Goal: Information Seeking & Learning: Find specific fact

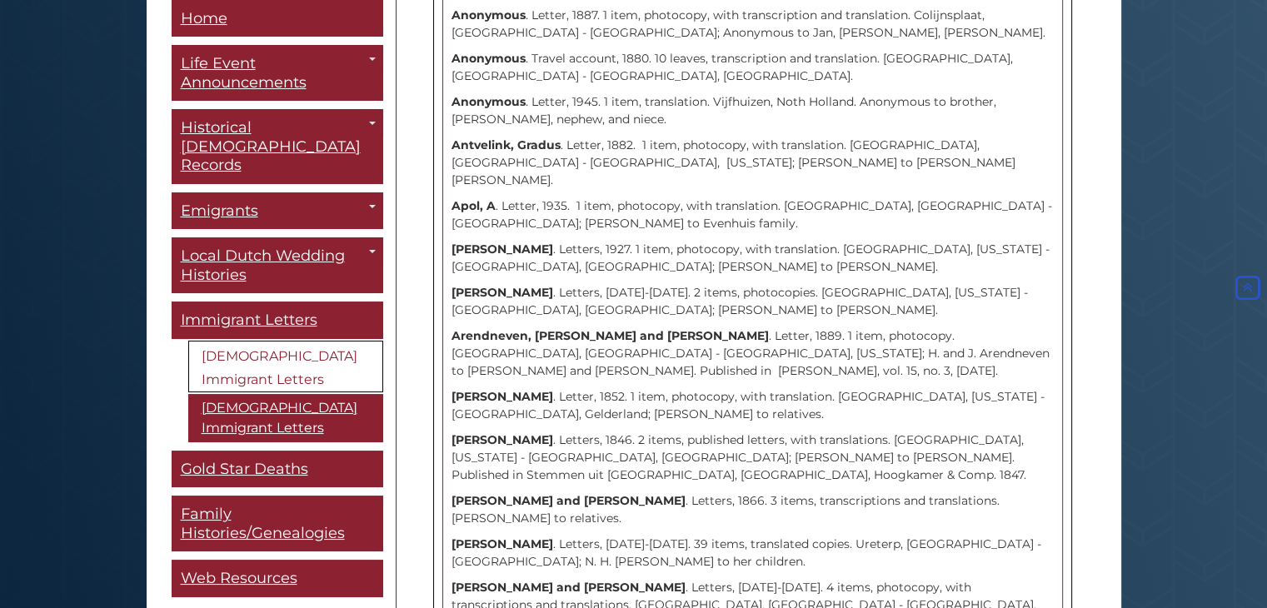
scroll to position [2598, 0]
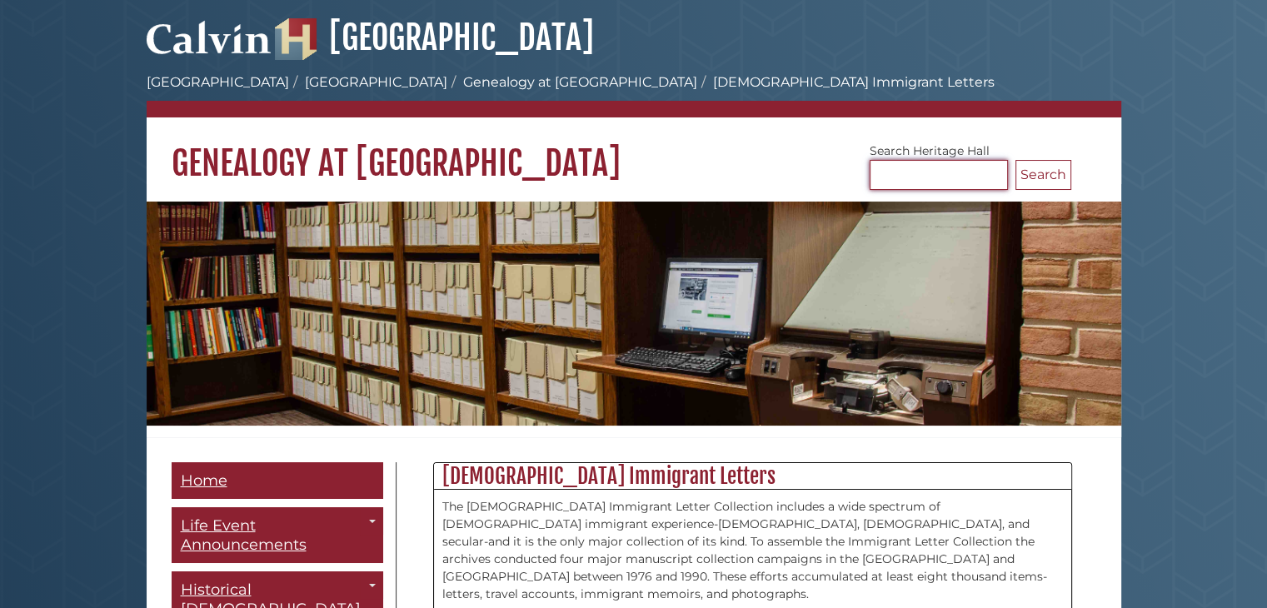
click at [947, 165] on input "Search [GEOGRAPHIC_DATA]" at bounding box center [939, 175] width 138 height 30
type input "**********"
click at [1016, 160] on button "Search" at bounding box center [1044, 175] width 56 height 30
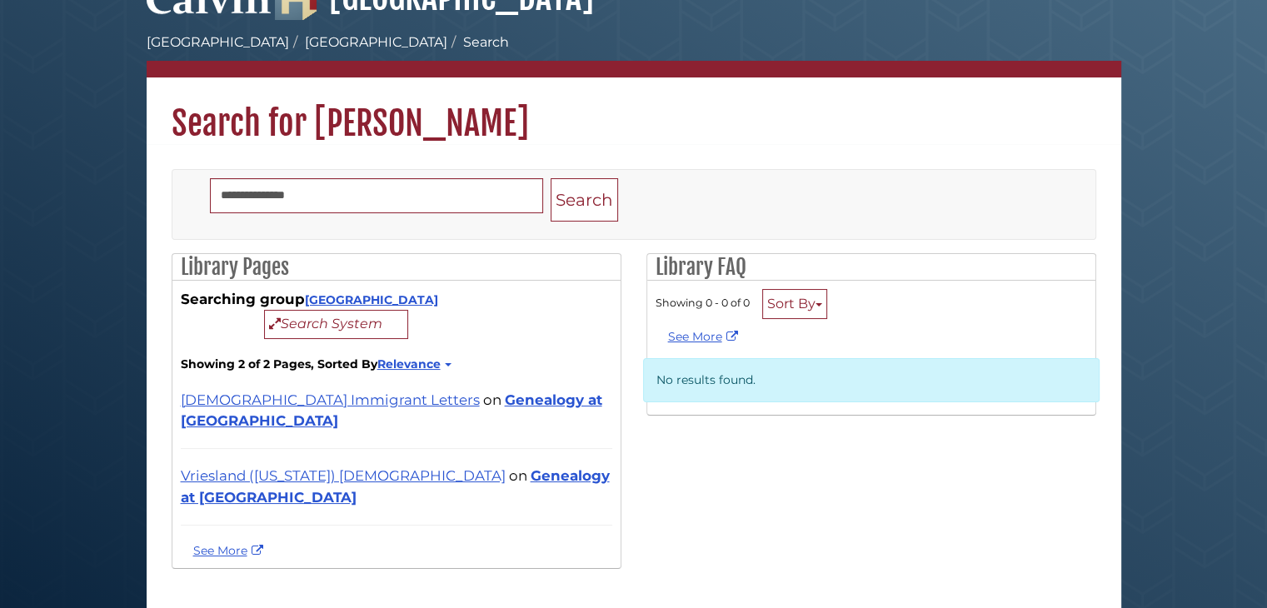
scroll to position [62, 0]
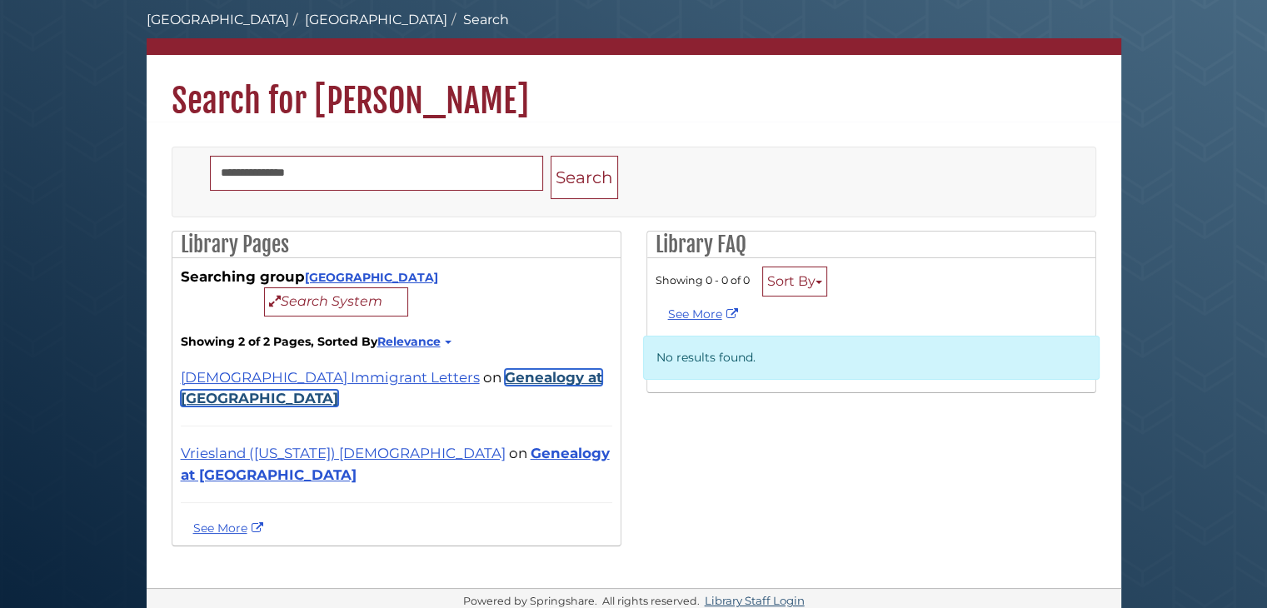
click at [417, 377] on link "Genealogy at [GEOGRAPHIC_DATA]" at bounding box center [392, 387] width 422 height 37
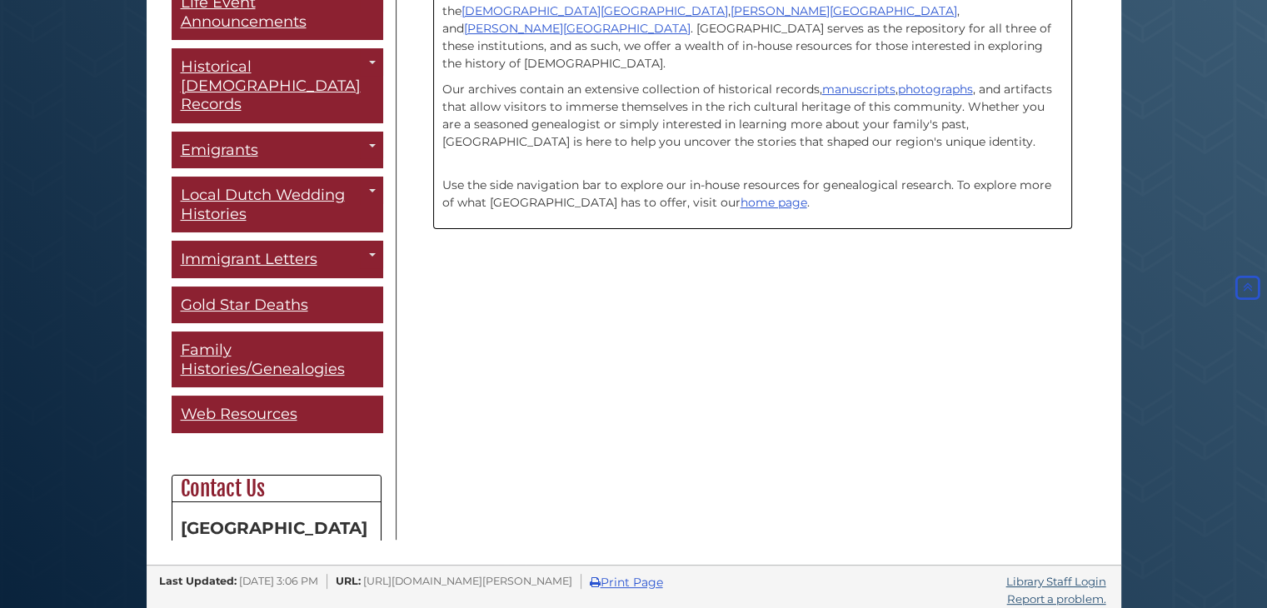
scroll to position [537, 0]
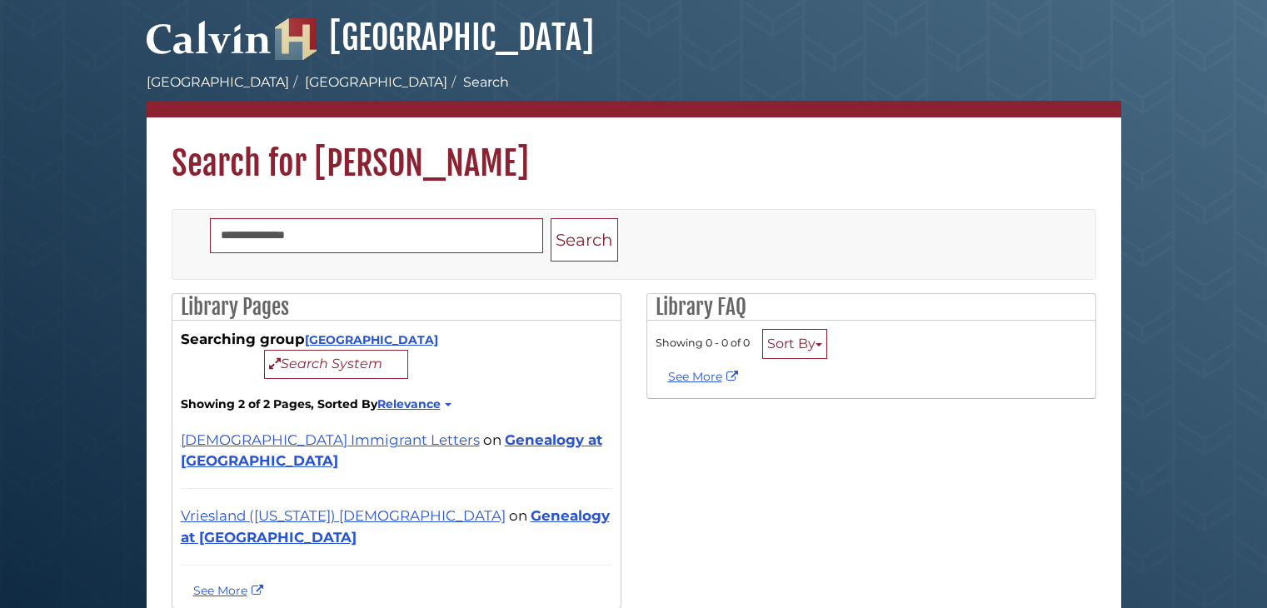
scroll to position [62, 0]
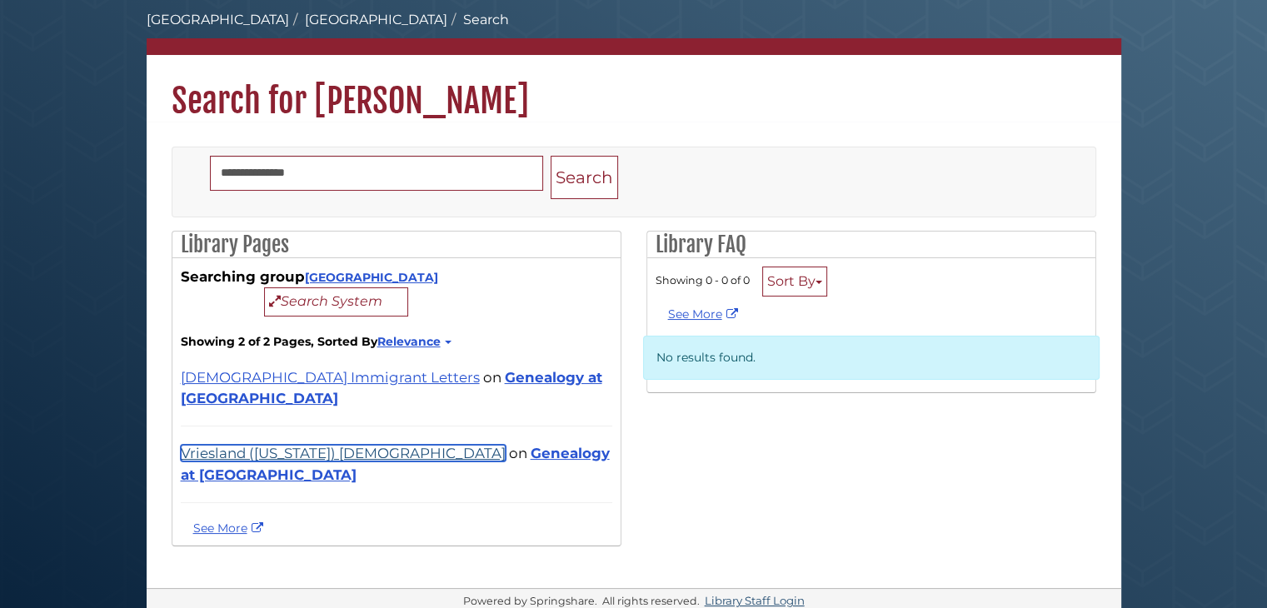
click at [289, 445] on link "Vriesland ([US_STATE]) [DEMOGRAPHIC_DATA]" at bounding box center [343, 453] width 325 height 17
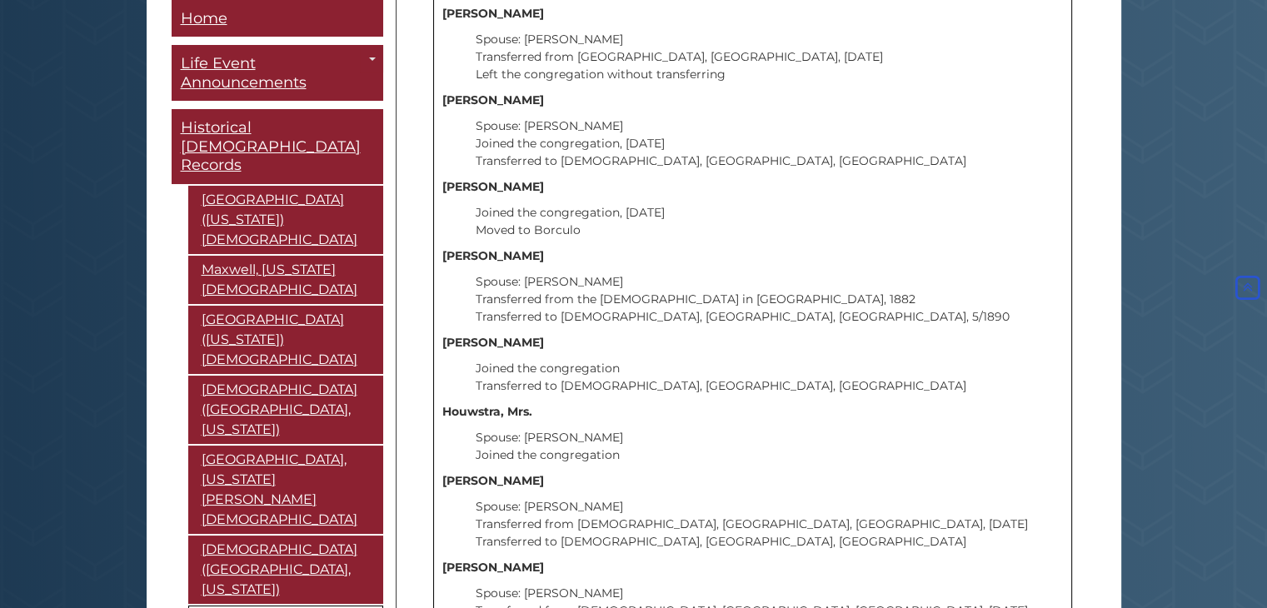
scroll to position [13533, 0]
